Goal: Information Seeking & Learning: Learn about a topic

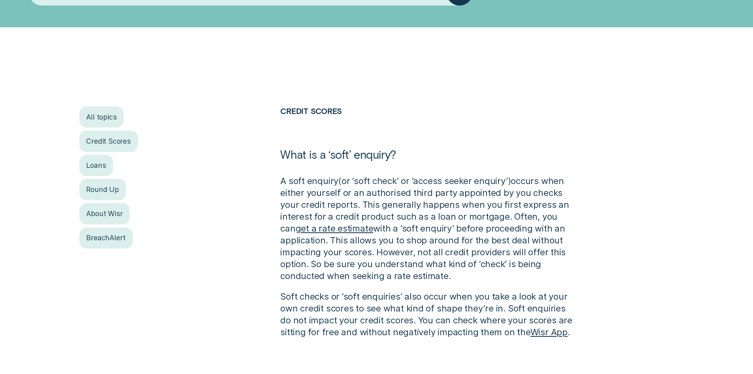
scroll to position [158, 0]
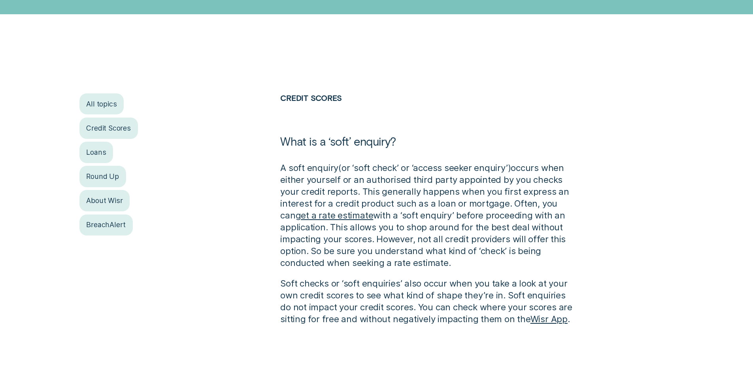
click at [548, 321] on link "Wisr App" at bounding box center [549, 318] width 37 height 11
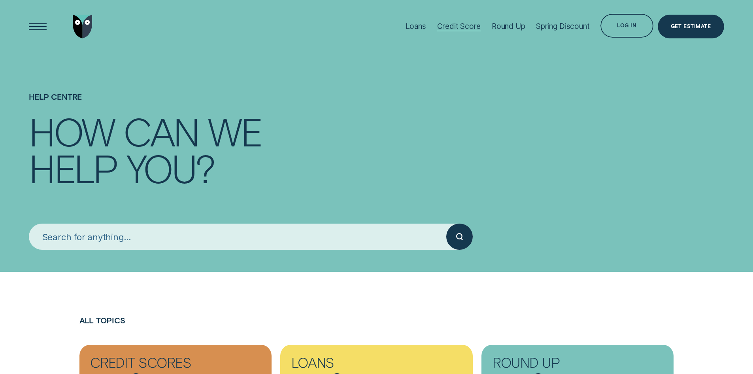
click at [456, 30] on div "Credit Score" at bounding box center [459, 26] width 44 height 9
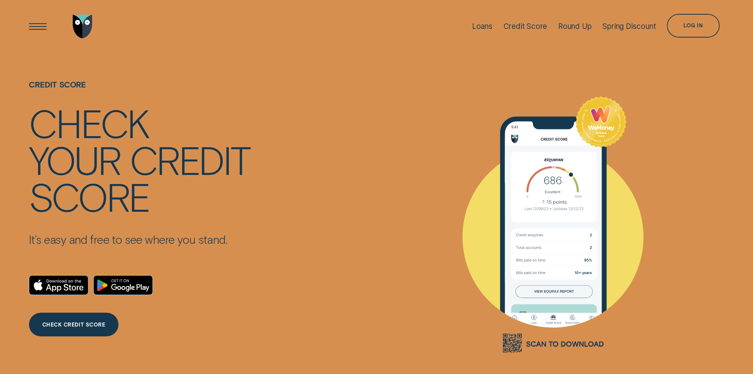
click at [71, 326] on div "CHECK CREDIT SCORE" at bounding box center [73, 325] width 63 height 5
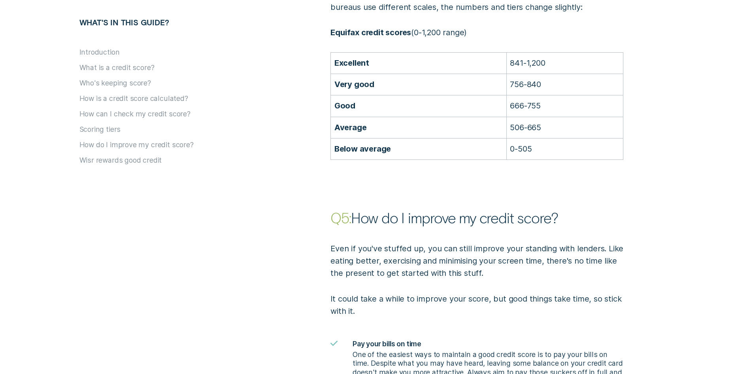
scroll to position [1700, 0]
